Goal: Task Accomplishment & Management: Manage account settings

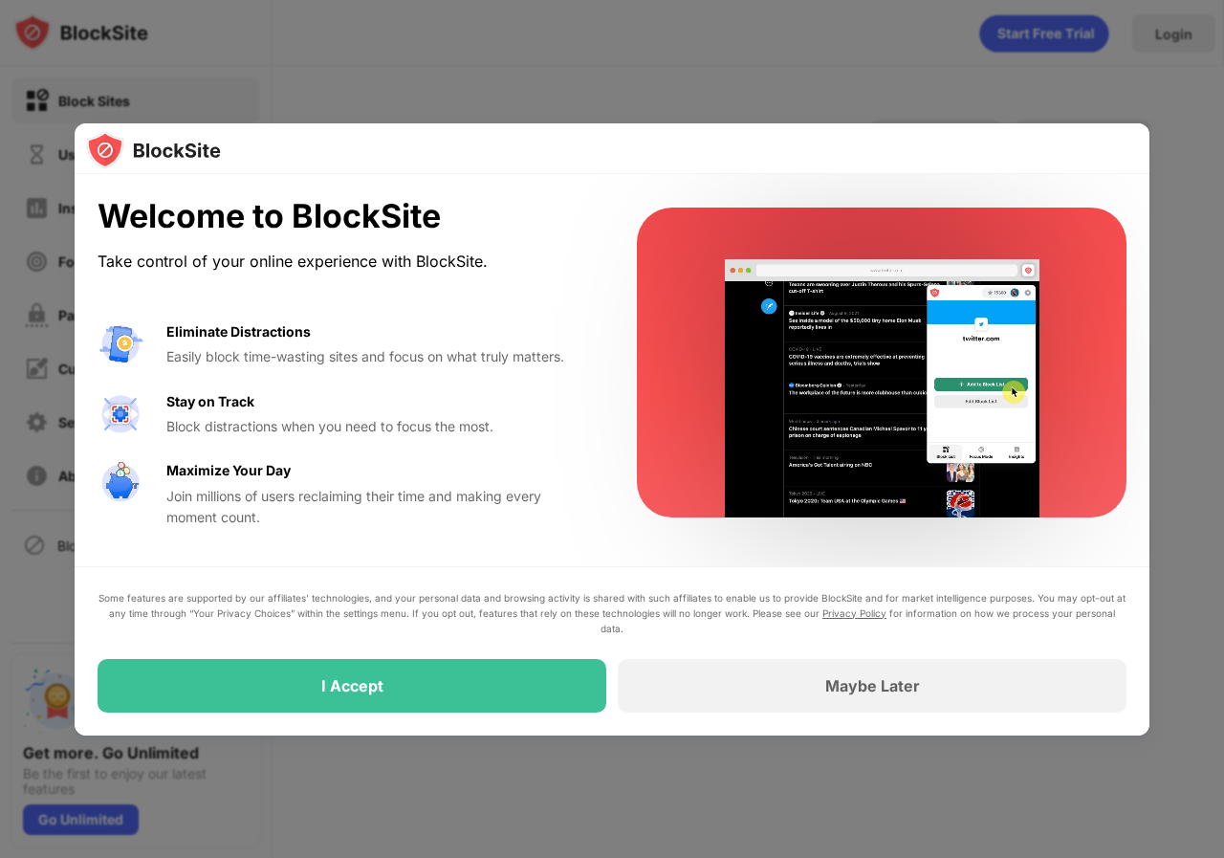
click at [1148, 41] on div at bounding box center [612, 429] width 1224 height 858
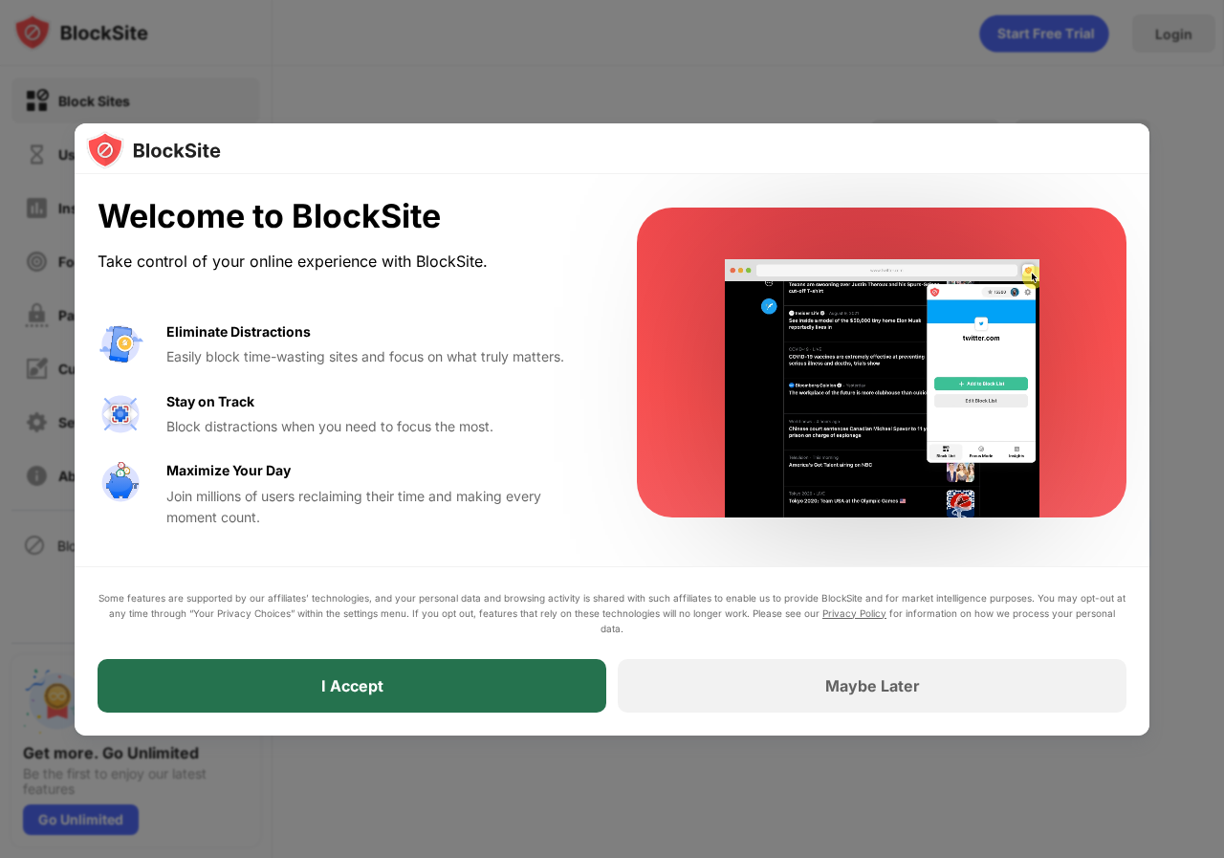
click at [429, 681] on div "I Accept" at bounding box center [352, 686] width 509 height 54
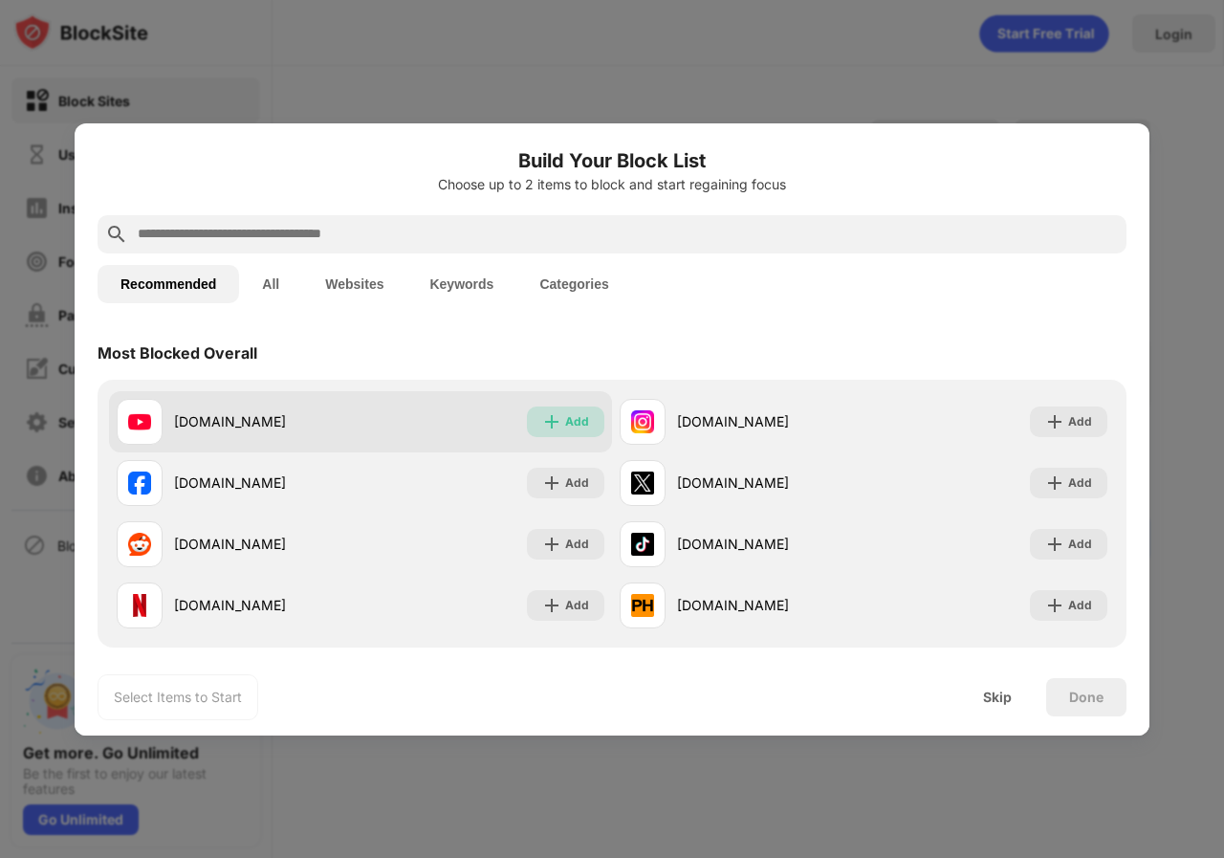
click at [543, 426] on img at bounding box center [551, 421] width 19 height 19
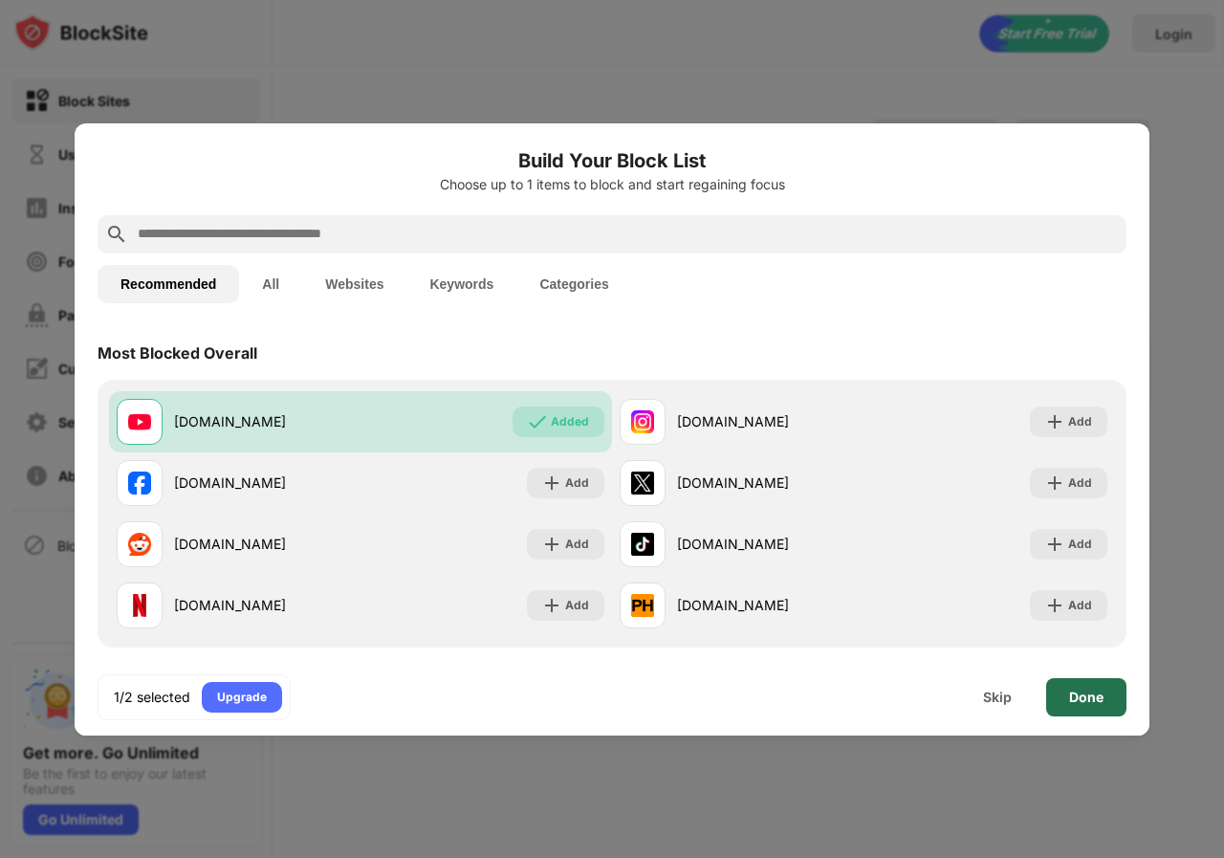
click at [1075, 712] on div "Done" at bounding box center [1086, 697] width 80 height 38
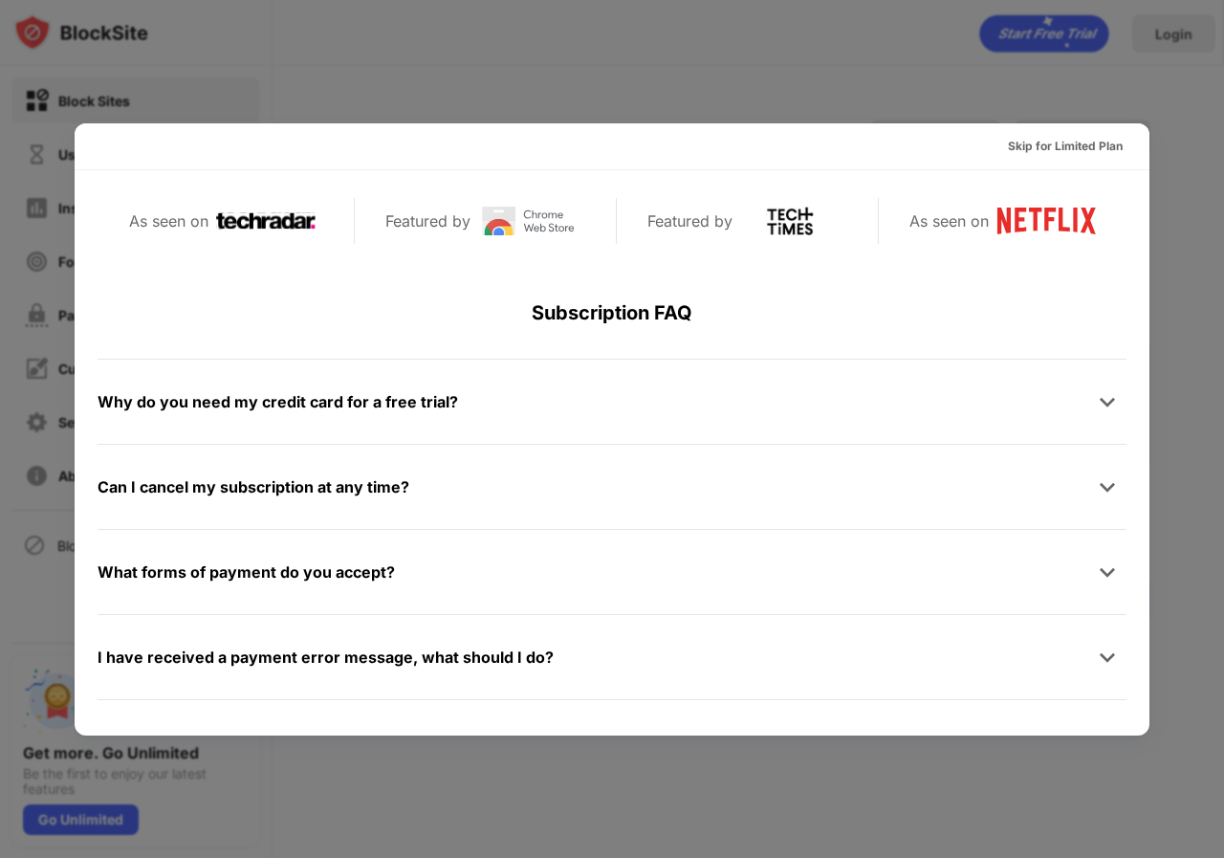
scroll to position [932, 0]
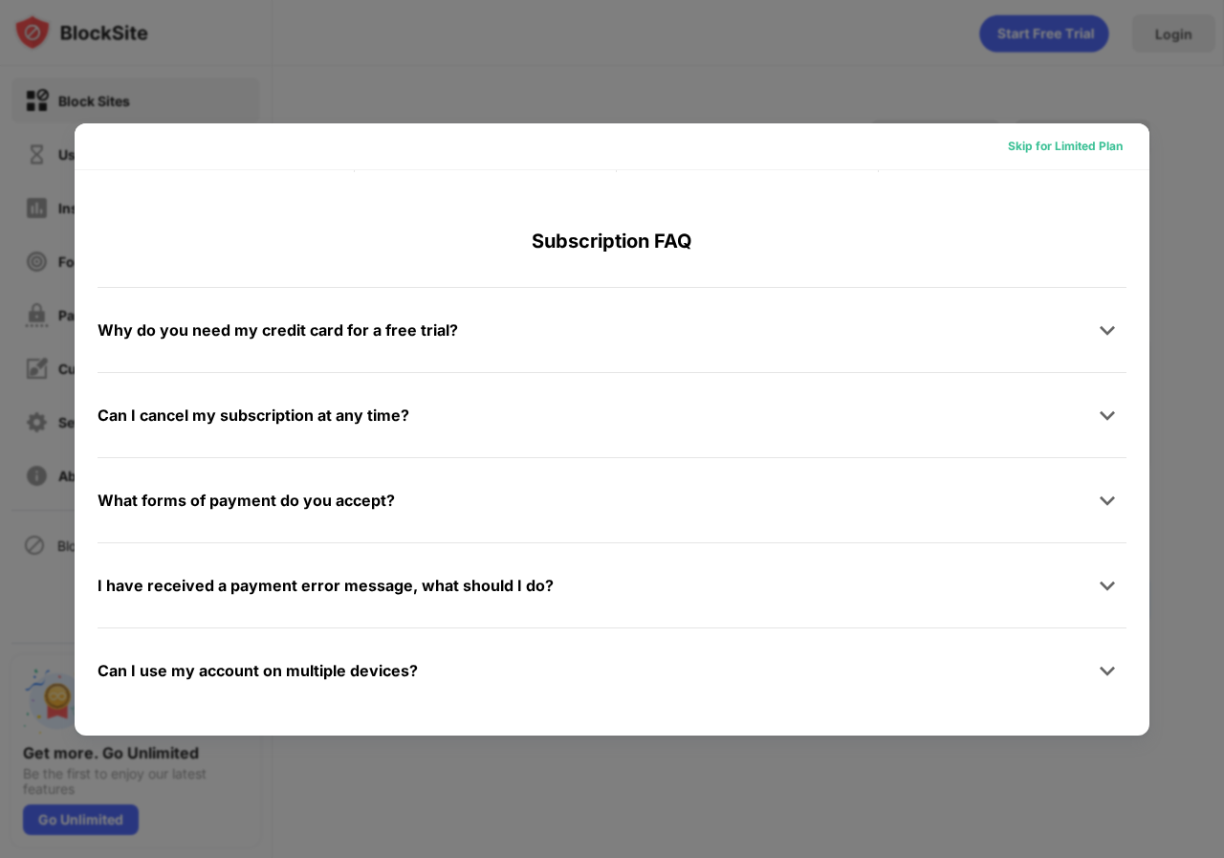
click at [1075, 141] on div "Skip for Limited Plan" at bounding box center [1065, 146] width 115 height 19
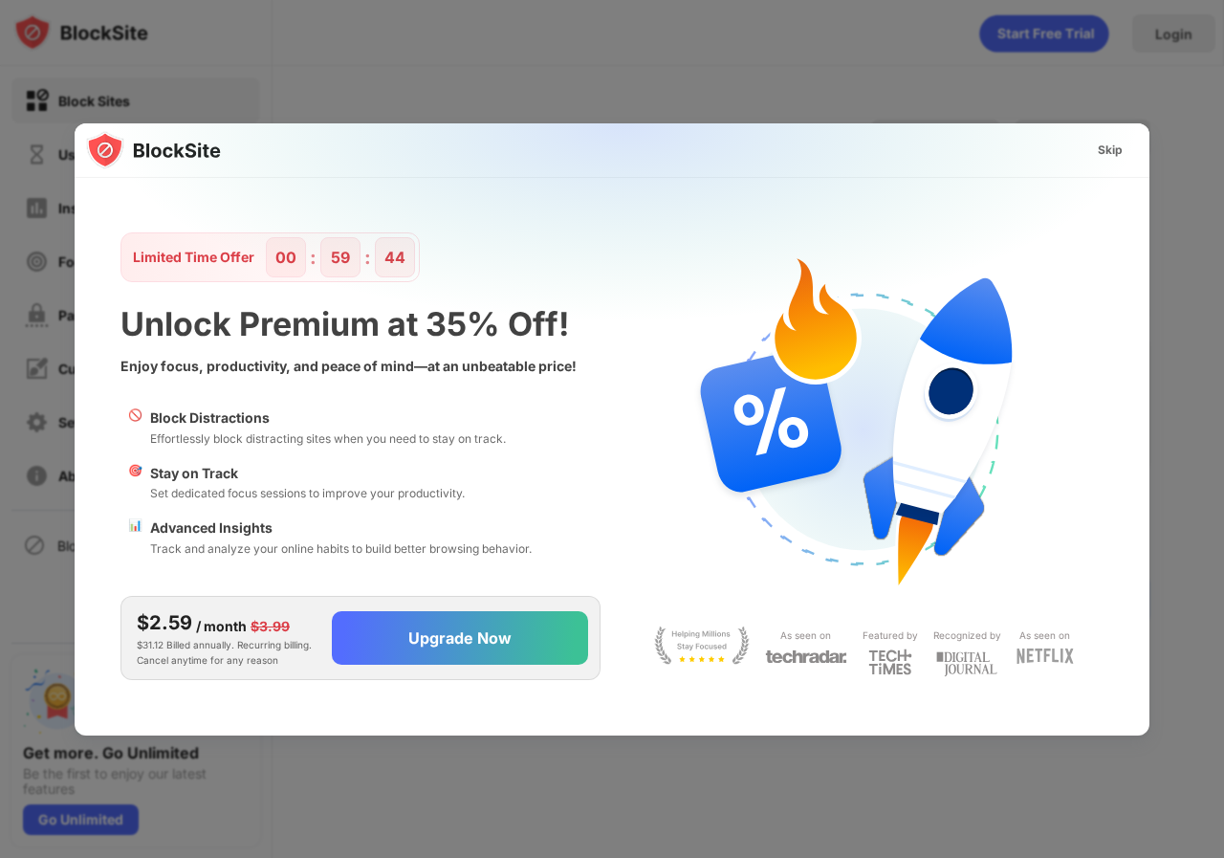
scroll to position [0, 0]
click at [1125, 142] on div "Skip" at bounding box center [1109, 150] width 55 height 31
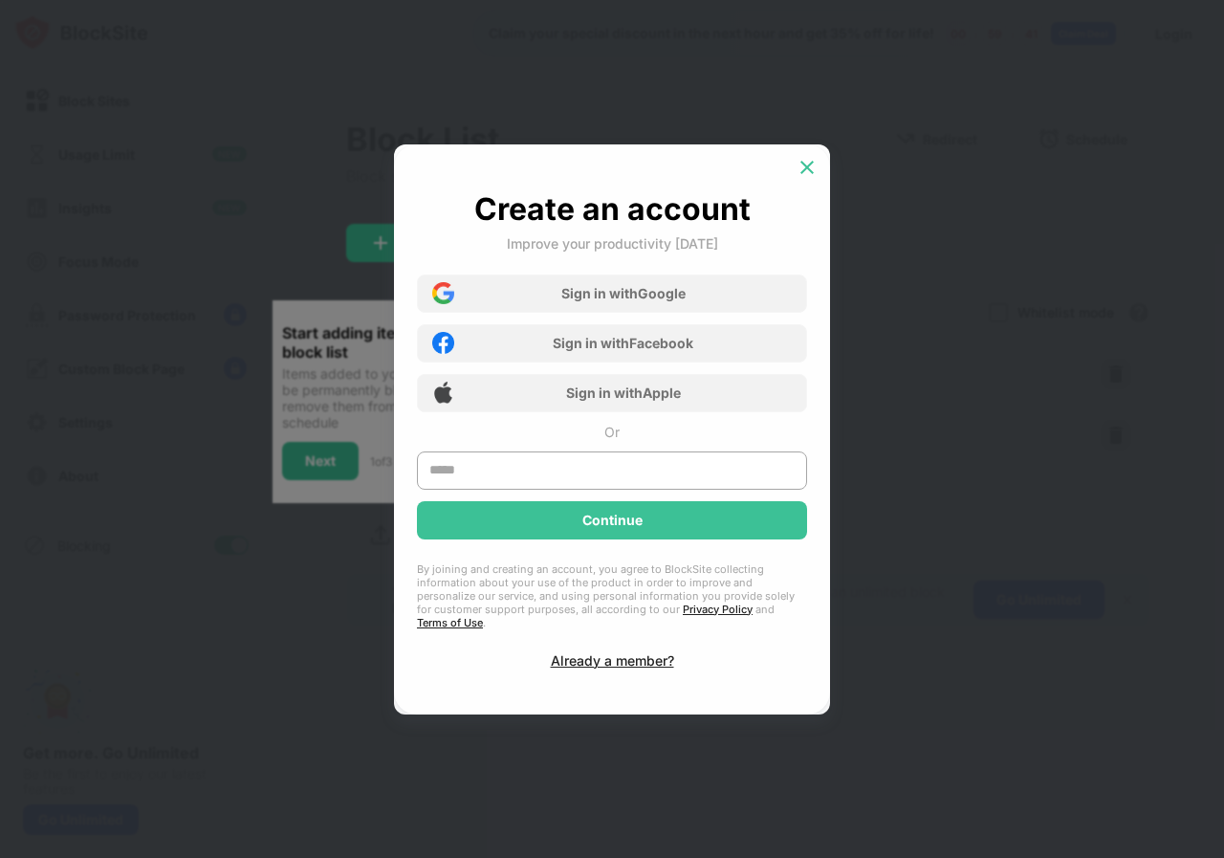
click at [806, 169] on img at bounding box center [807, 167] width 19 height 19
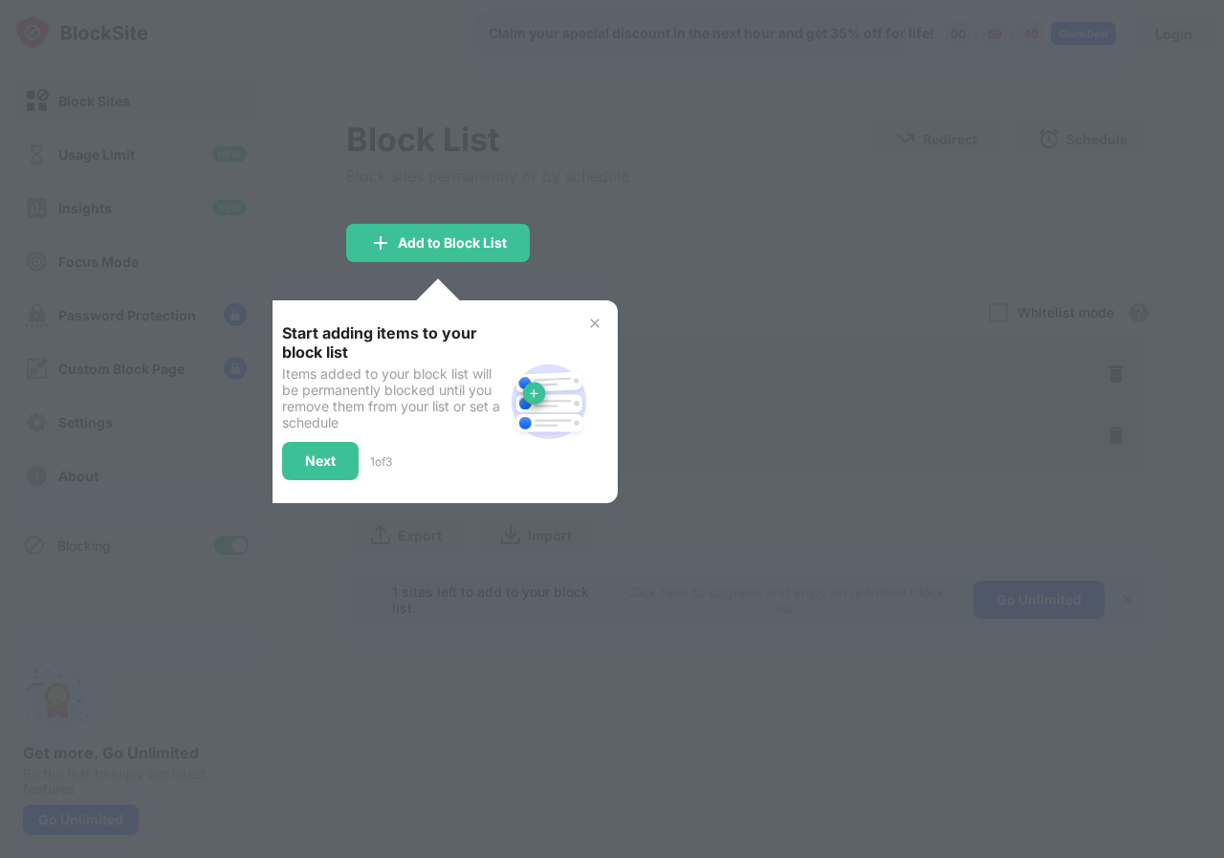
click at [592, 323] on img at bounding box center [594, 323] width 15 height 15
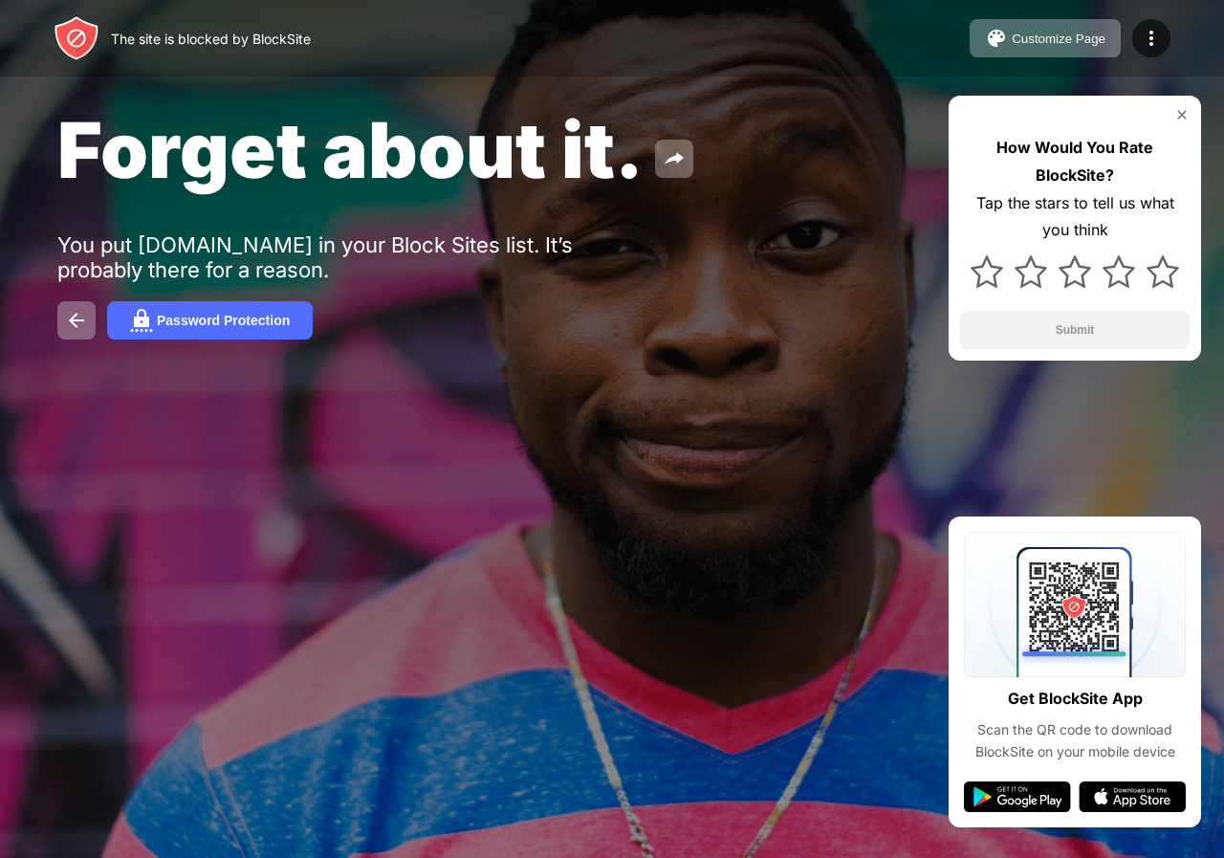
click at [470, 411] on div "Forget about it. You put youtube.com in your Block Sites list. It’s probably th…" at bounding box center [612, 221] width 1224 height 443
